Goal: Task Accomplishment & Management: Manage account settings

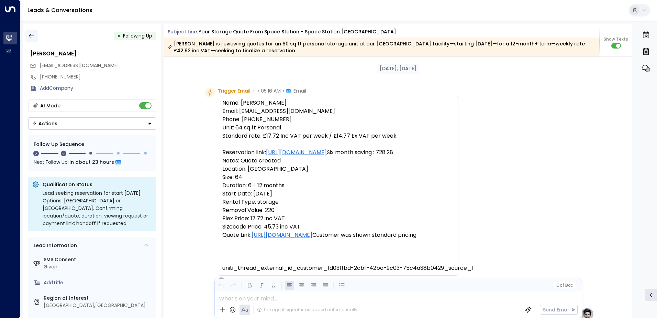
click at [34, 36] on icon "button" at bounding box center [31, 35] width 7 height 7
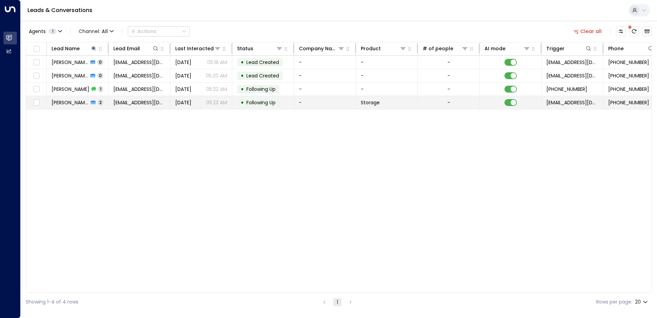
click at [180, 108] on td "[DATE] 05:23 AM" at bounding box center [202, 102] width 62 height 13
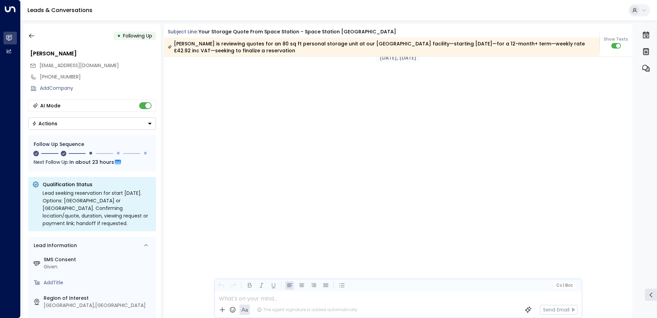
scroll to position [607, 0]
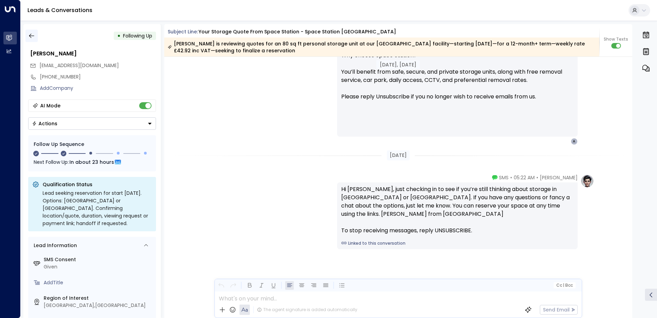
click at [31, 33] on icon "button" at bounding box center [31, 35] width 7 height 7
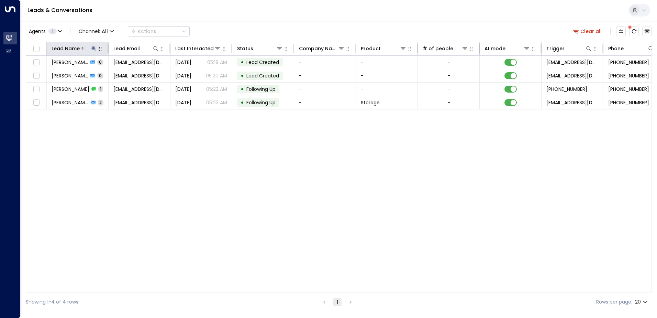
click at [96, 49] on icon at bounding box center [94, 49] width 6 height 6
click at [135, 76] on icon "button" at bounding box center [137, 74] width 6 height 6
click at [114, 76] on input "text" at bounding box center [93, 73] width 95 height 13
paste input "**********"
type input "**********"
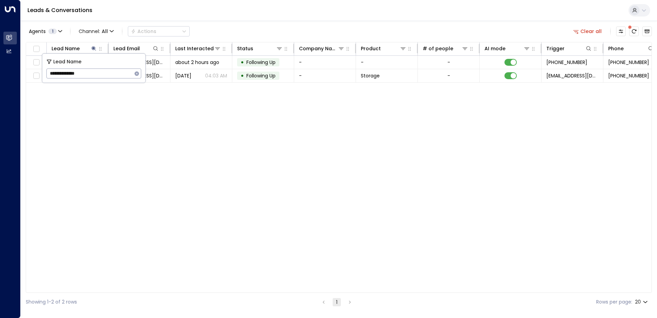
click at [234, 86] on div "Lead Name Lead Email Last Interacted Status Company Name Product # of people AI…" at bounding box center [339, 167] width 626 height 251
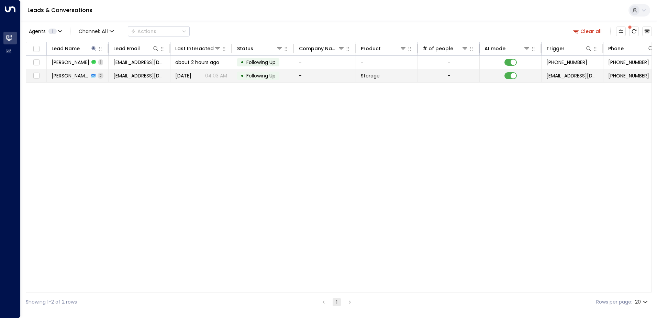
click at [234, 78] on td "• Following Up" at bounding box center [263, 75] width 62 height 13
